Goal: Information Seeking & Learning: Compare options

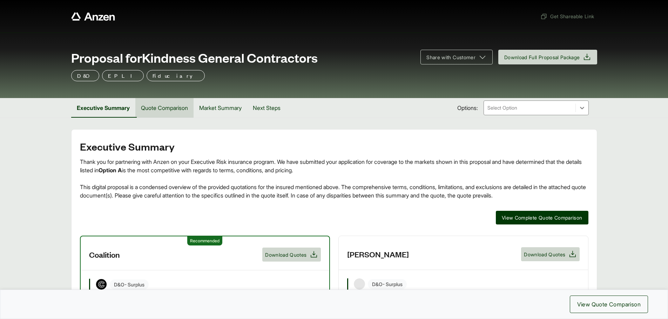
click at [174, 110] on button "Quote Comparison" at bounding box center [164, 108] width 58 height 20
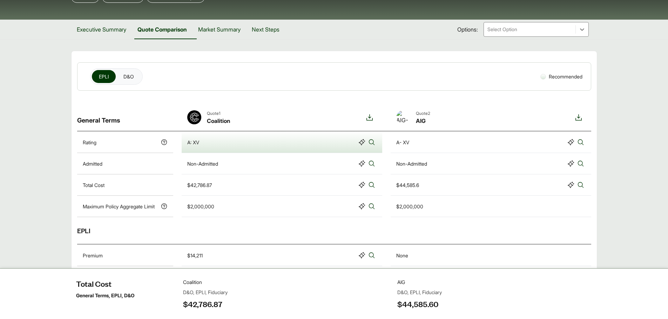
scroll to position [70, 0]
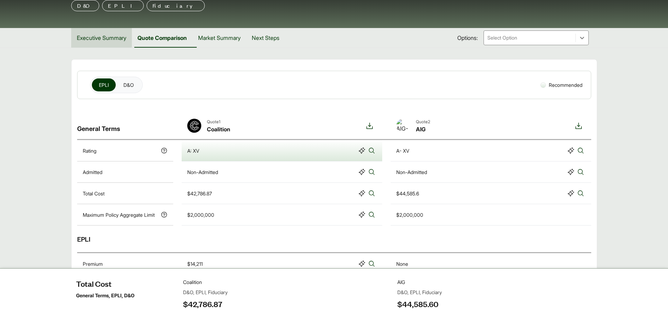
click at [94, 40] on button "Executive Summary" at bounding box center [101, 38] width 61 height 20
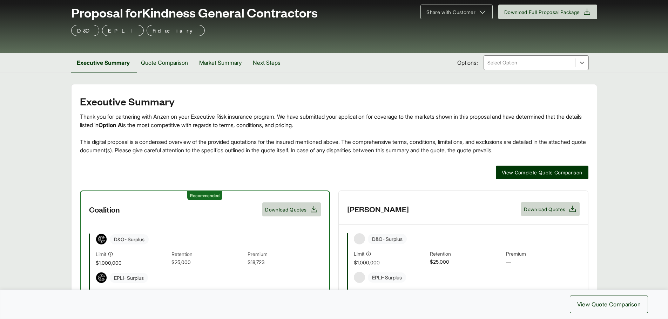
scroll to position [35, 0]
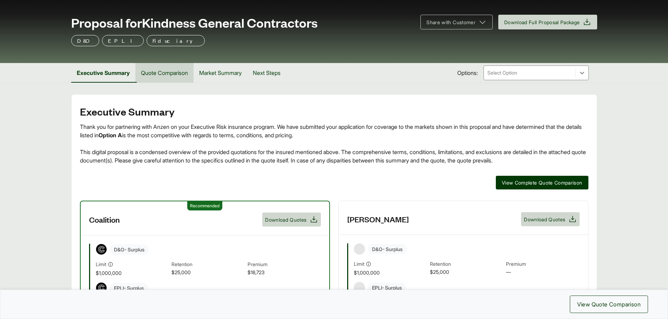
click at [168, 72] on button "Quote Comparison" at bounding box center [164, 73] width 58 height 20
